Goal: Information Seeking & Learning: Find specific fact

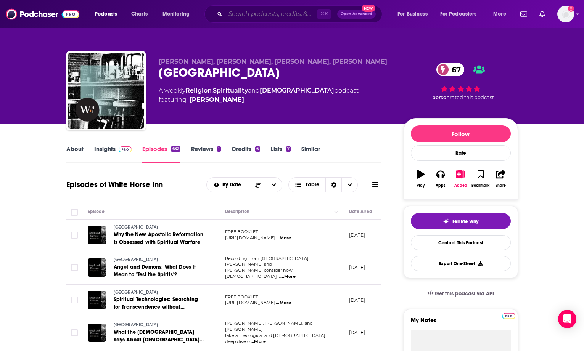
click at [243, 15] on input "Search podcasts, credits, & more..." at bounding box center [271, 14] width 92 height 12
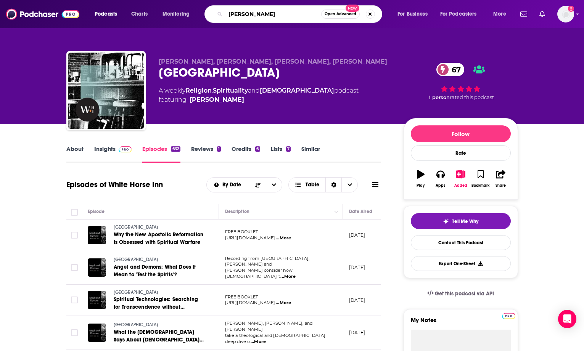
type input "[PERSON_NAME]"
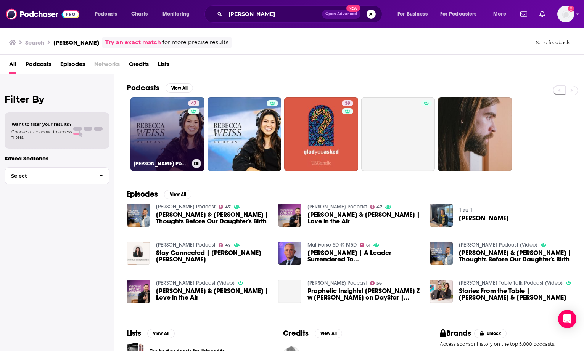
click at [171, 132] on link "47 [PERSON_NAME] Podcast" at bounding box center [167, 134] width 74 height 74
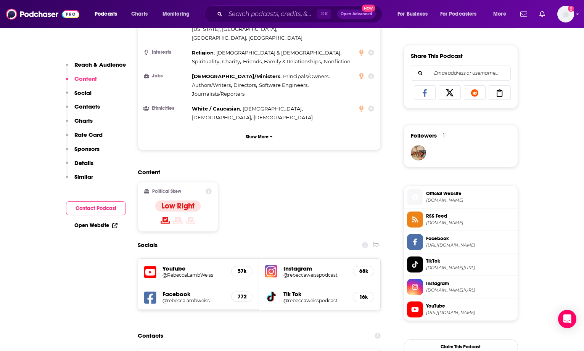
scroll to position [535, 0]
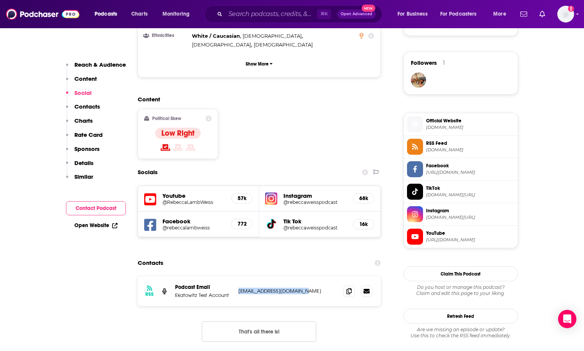
drag, startPoint x: 303, startPoint y: 254, endPoint x: 238, endPoint y: 254, distance: 64.1
click at [238, 288] on p "[EMAIL_ADDRESS][DOMAIN_NAME]" at bounding box center [287, 291] width 99 height 6
copy p "[EMAIL_ADDRESS][DOMAIN_NAME]"
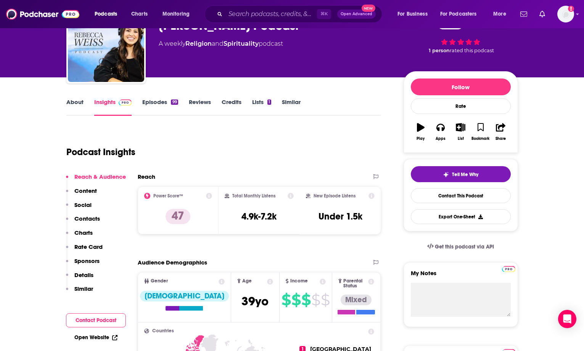
scroll to position [0, 0]
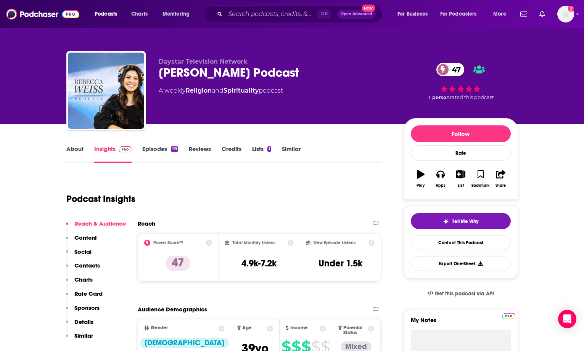
click at [158, 150] on link "Episodes 99" at bounding box center [159, 154] width 35 height 18
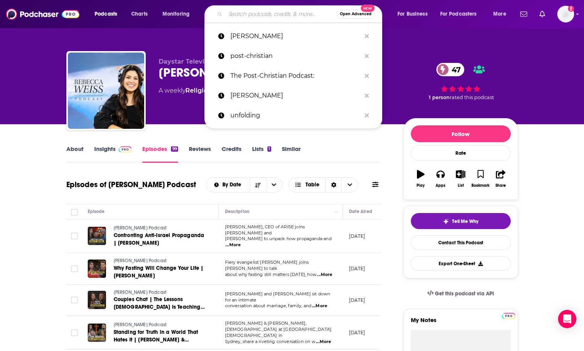
click at [235, 15] on input "Search podcasts, credits, & more..." at bounding box center [280, 14] width 111 height 12
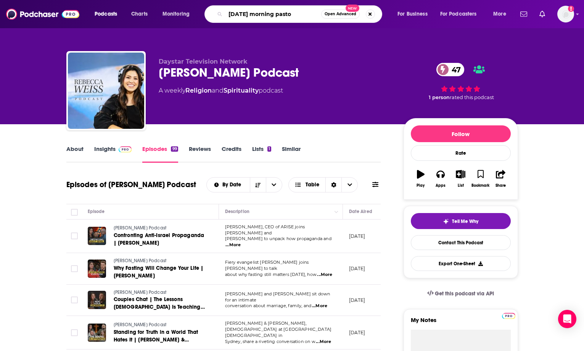
type input "[DATE] morning [DEMOGRAPHIC_DATA]"
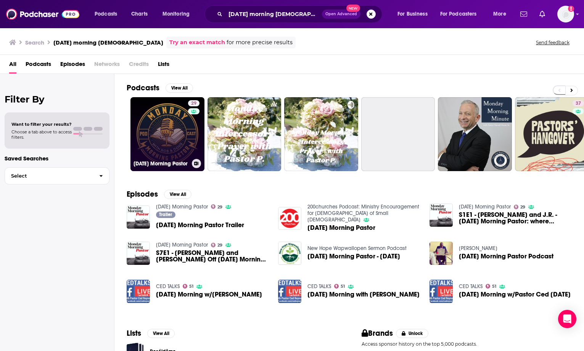
click at [167, 128] on link "29 [DATE] Morning Pastor" at bounding box center [167, 134] width 74 height 74
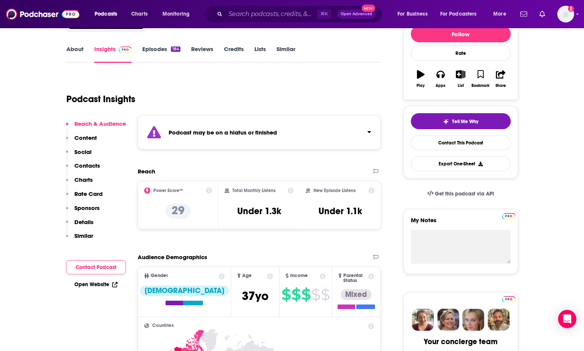
scroll to position [101, 0]
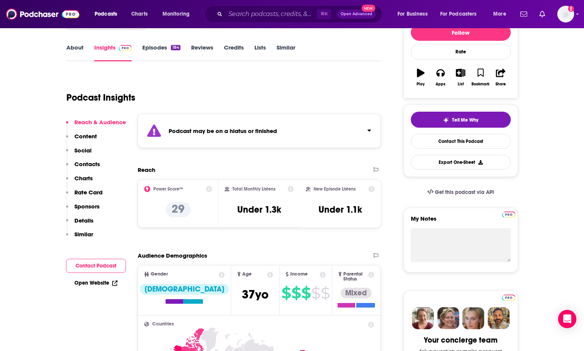
click at [149, 50] on link "Episodes 184" at bounding box center [161, 53] width 38 height 18
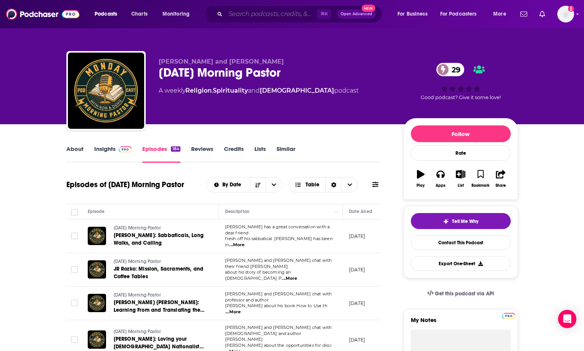
click at [265, 14] on input "Search podcasts, credits, & more..." at bounding box center [271, 14] width 92 height 12
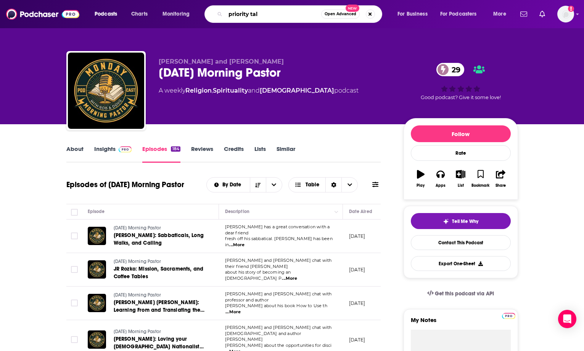
type input "priority talk"
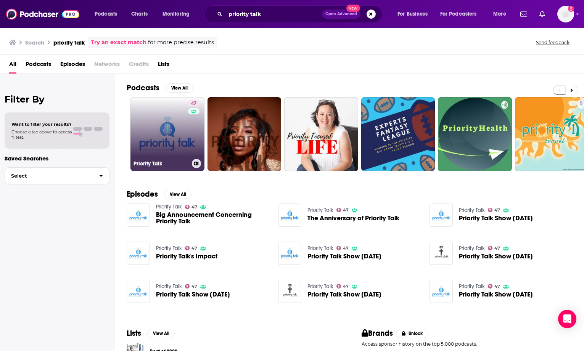
click at [170, 135] on link "47 Priority Talk" at bounding box center [167, 134] width 74 height 74
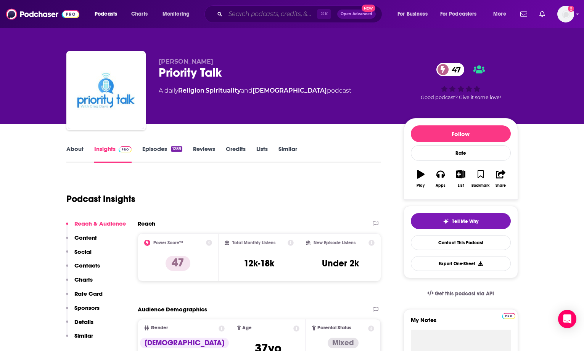
click at [262, 14] on input "Search podcasts, credits, & more..." at bounding box center [271, 14] width 92 height 12
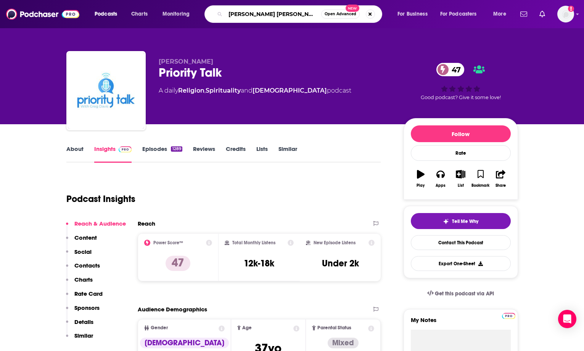
type input "[PERSON_NAME]"
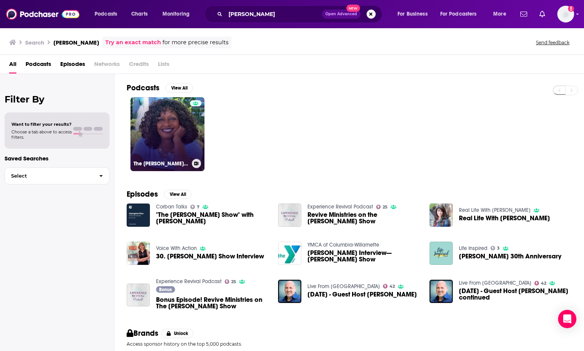
click at [180, 135] on link "The [PERSON_NAME] Show" at bounding box center [167, 134] width 74 height 74
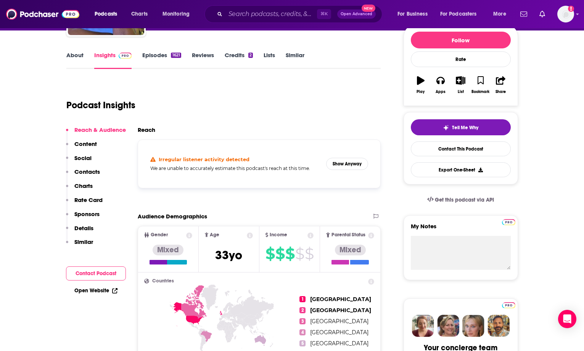
scroll to position [112, 0]
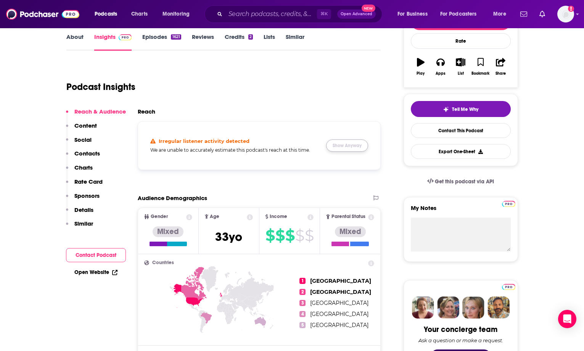
click at [346, 145] on button "Show Anyway" at bounding box center [347, 146] width 42 height 12
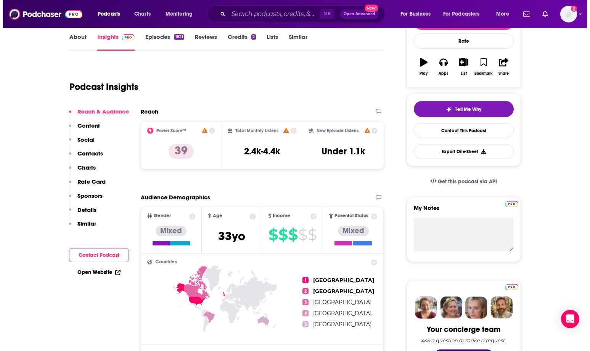
scroll to position [0, 0]
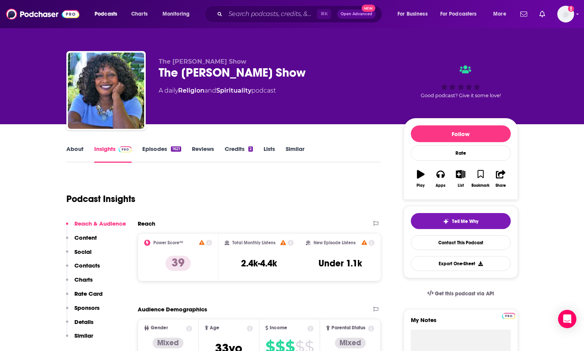
click at [157, 150] on link "Episodes 1621" at bounding box center [161, 154] width 39 height 18
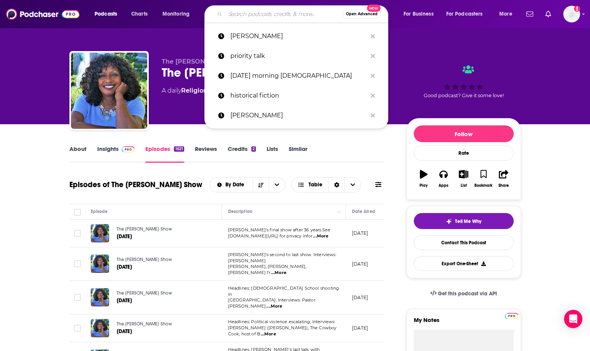
click at [247, 15] on input "Search podcasts, credits, & more..." at bounding box center [283, 14] width 117 height 12
paste input "[PERSON_NAME] Podcast"
type input "[PERSON_NAME] Podcast"
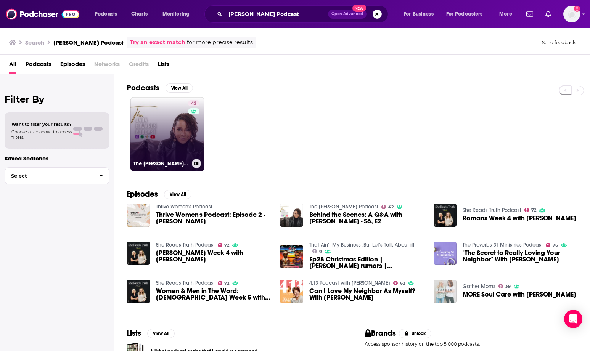
click at [148, 149] on link "42 The [PERSON_NAME] Podcast" at bounding box center [167, 134] width 74 height 74
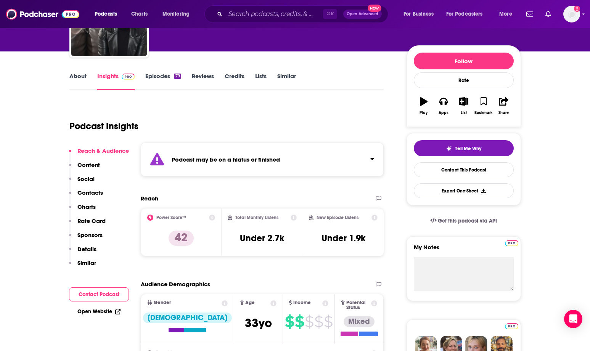
scroll to position [71, 0]
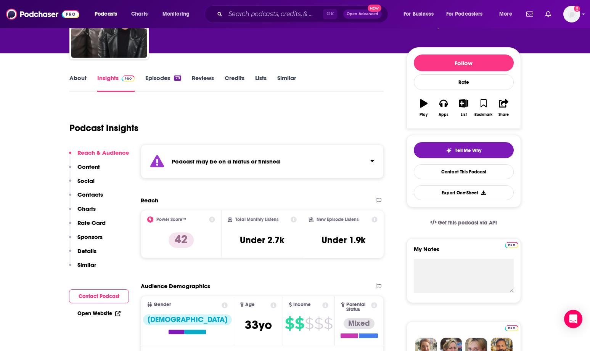
click at [158, 78] on link "Episodes 79" at bounding box center [162, 83] width 35 height 18
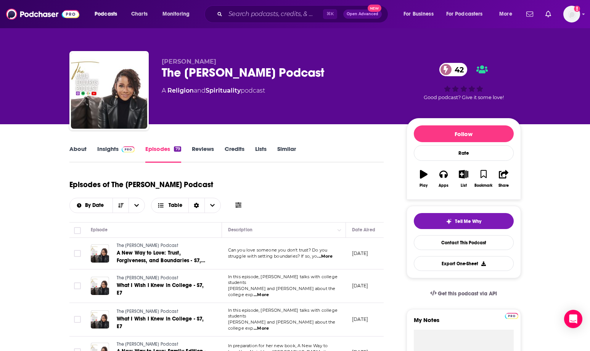
click at [112, 149] on link "Insights" at bounding box center [116, 154] width 38 height 18
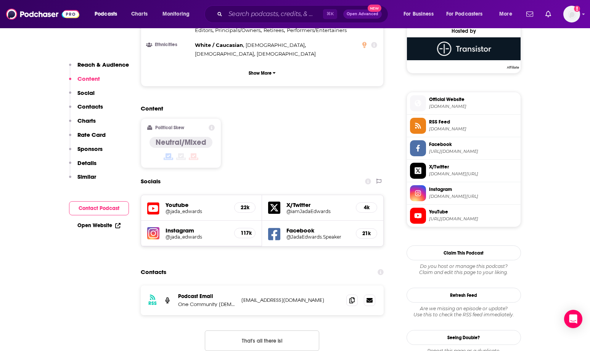
scroll to position [575, 0]
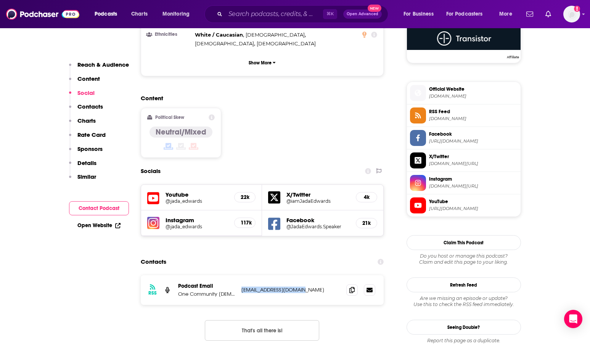
drag, startPoint x: 304, startPoint y: 263, endPoint x: 241, endPoint y: 263, distance: 63.0
click at [242, 287] on p "[EMAIL_ADDRESS][DOMAIN_NAME]" at bounding box center [291, 290] width 99 height 6
copy p "[EMAIL_ADDRESS][DOMAIN_NAME]"
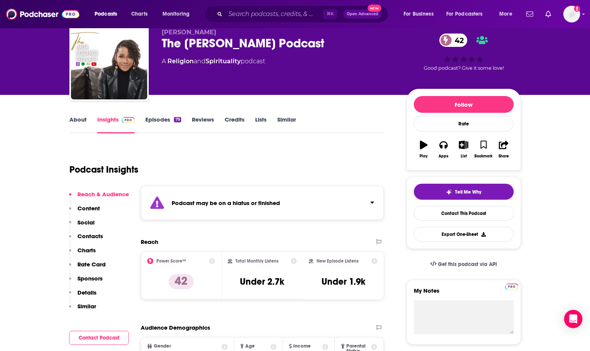
scroll to position [0, 0]
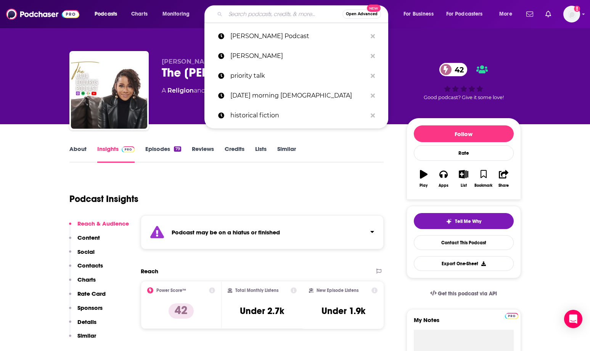
click at [246, 16] on input "Search podcasts, credits, & more..." at bounding box center [283, 14] width 117 height 12
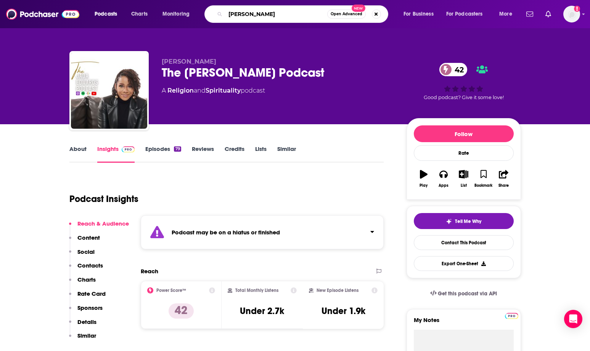
type input "[PERSON_NAME]"
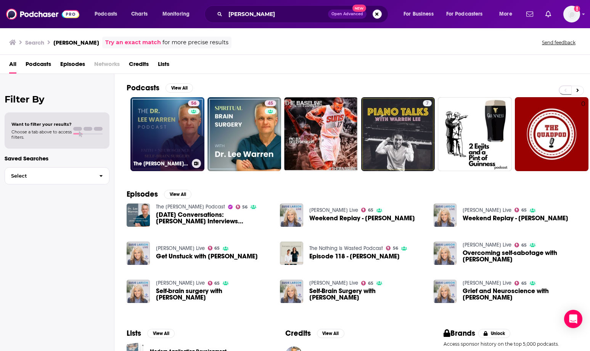
click at [178, 132] on link "56 The [PERSON_NAME] Podcast" at bounding box center [167, 134] width 74 height 74
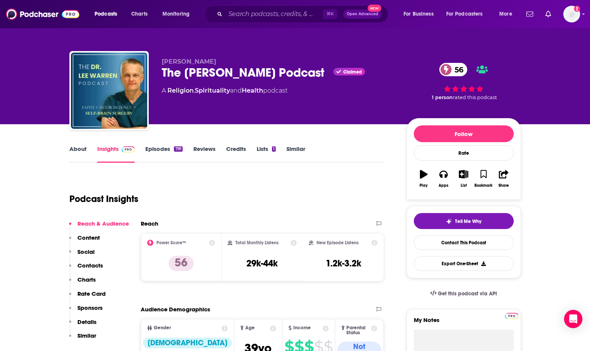
click at [158, 147] on link "Episodes 791" at bounding box center [163, 154] width 37 height 18
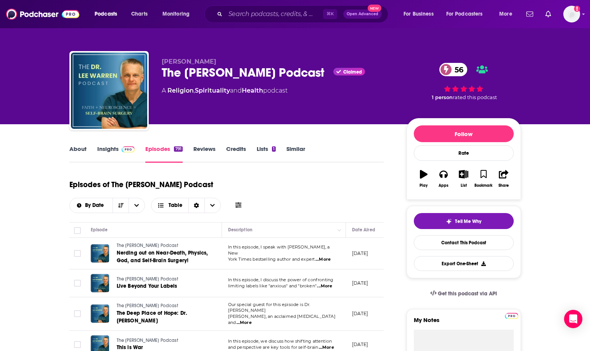
click at [80, 150] on link "About" at bounding box center [77, 154] width 17 height 18
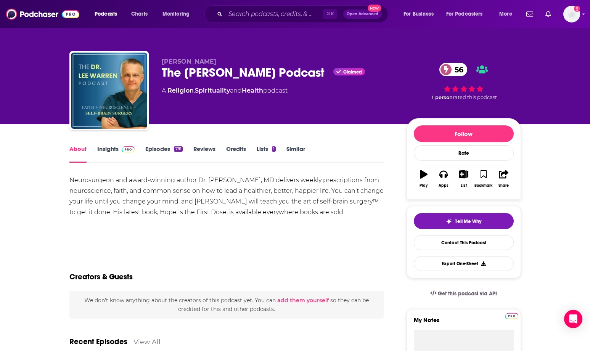
click at [111, 149] on link "Insights" at bounding box center [116, 154] width 38 height 18
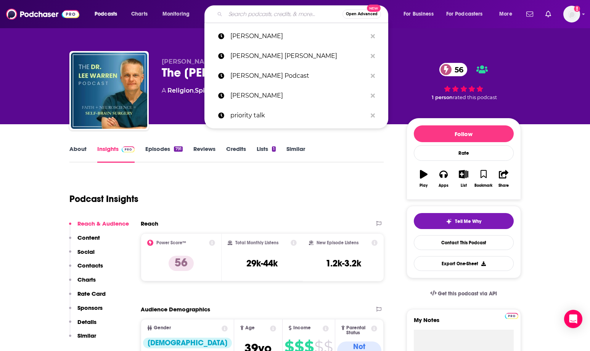
click at [265, 14] on input "Search podcasts, credits, & more..." at bounding box center [283, 14] width 117 height 12
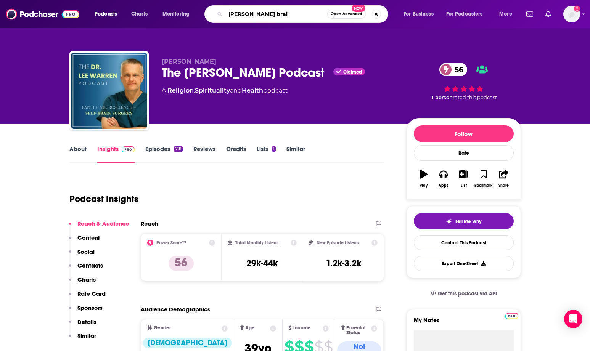
type input "[PERSON_NAME] brain"
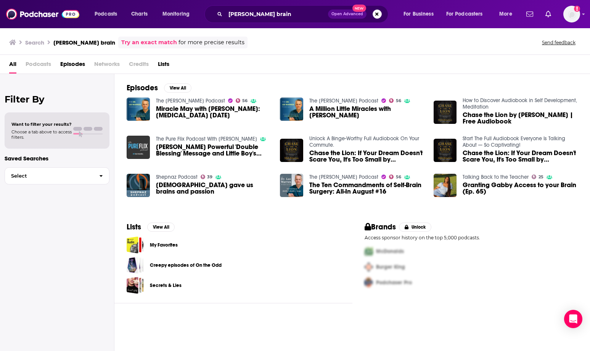
click at [224, 81] on div "Episodes View All The [PERSON_NAME] Podcast 56 Miracle May with [PERSON_NAME]: …" at bounding box center [352, 143] width 476 height 139
click at [334, 108] on span "A Million Little Miracles with [PERSON_NAME]" at bounding box center [366, 112] width 115 height 13
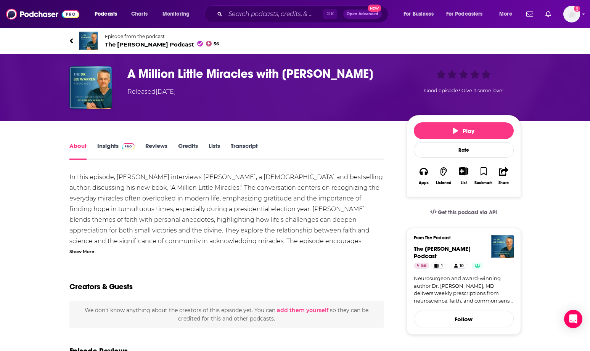
click at [111, 146] on link "Insights" at bounding box center [116, 151] width 38 height 18
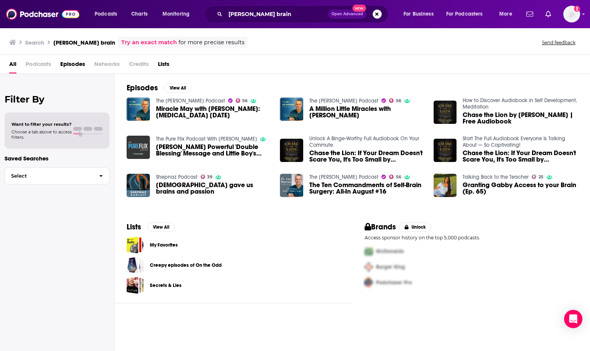
click at [176, 105] on div "The [PERSON_NAME] Podcast 56 Miracle May with [PERSON_NAME]: [MEDICAL_DATA] [DA…" at bounding box center [213, 109] width 115 height 24
click at [176, 106] on span "Miracle May with [PERSON_NAME]: [MEDICAL_DATA] [DATE]" at bounding box center [213, 112] width 115 height 13
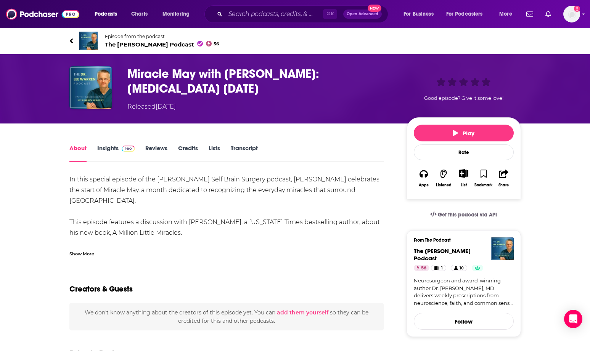
click at [111, 149] on link "Insights" at bounding box center [116, 154] width 38 height 18
